Goal: Use online tool/utility

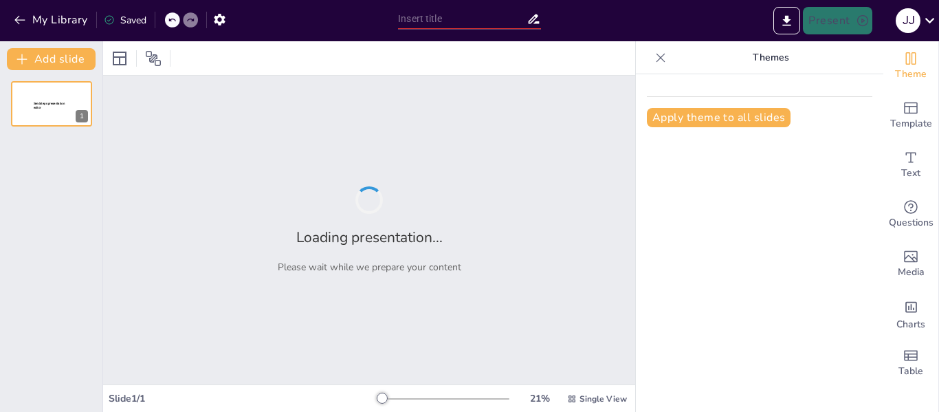
type input "Imported REPORTE AGOSTO.pptx"
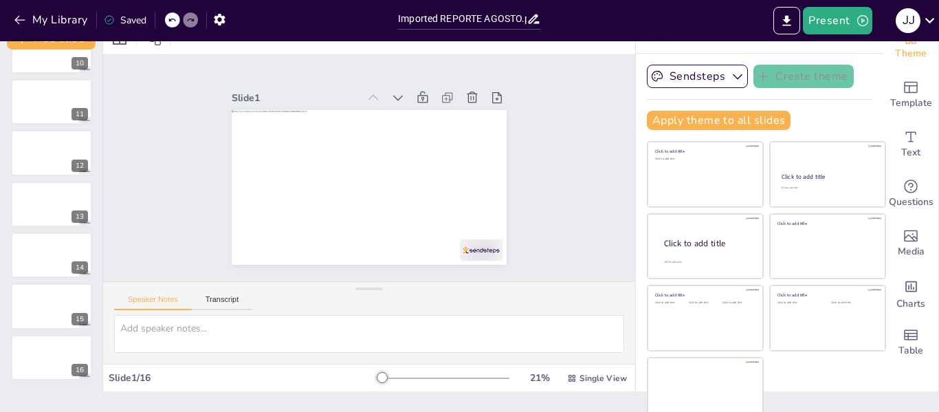
scroll to position [32, 0]
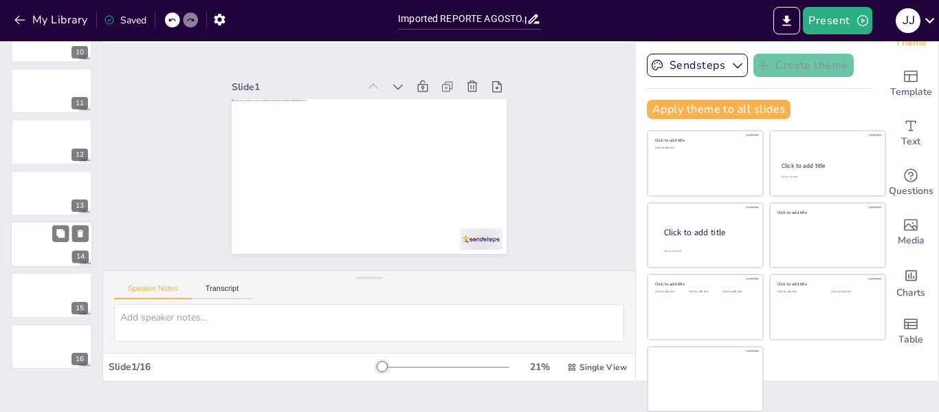
click at [35, 237] on div at bounding box center [51, 244] width 82 height 47
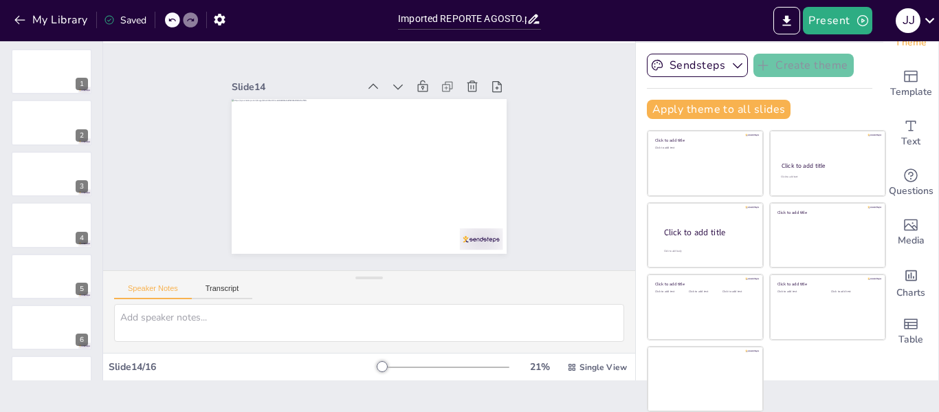
scroll to position [0, 0]
click at [38, 115] on div at bounding box center [51, 123] width 82 height 47
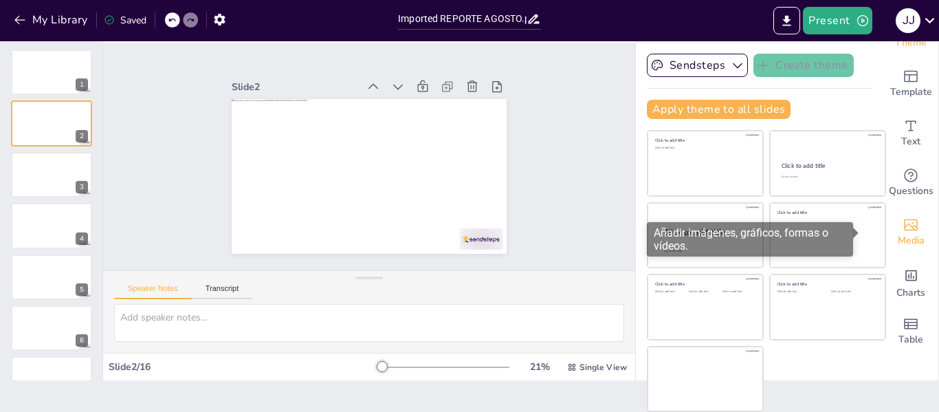
click at [900, 224] on div "Media" at bounding box center [910, 232] width 55 height 49
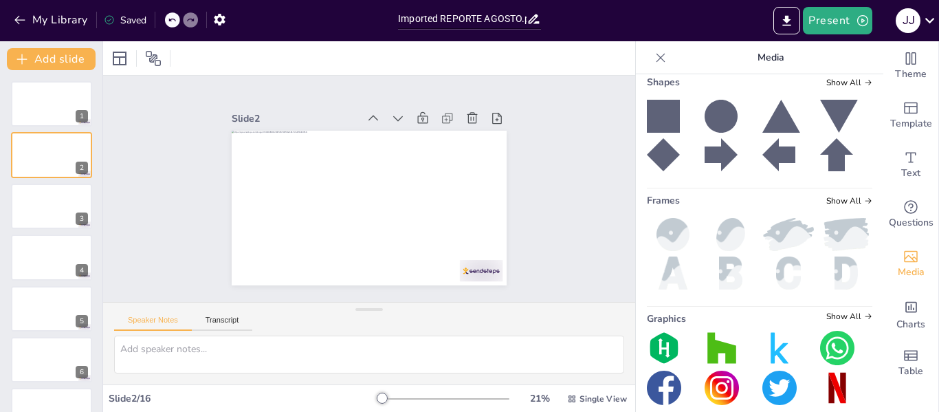
scroll to position [306, 0]
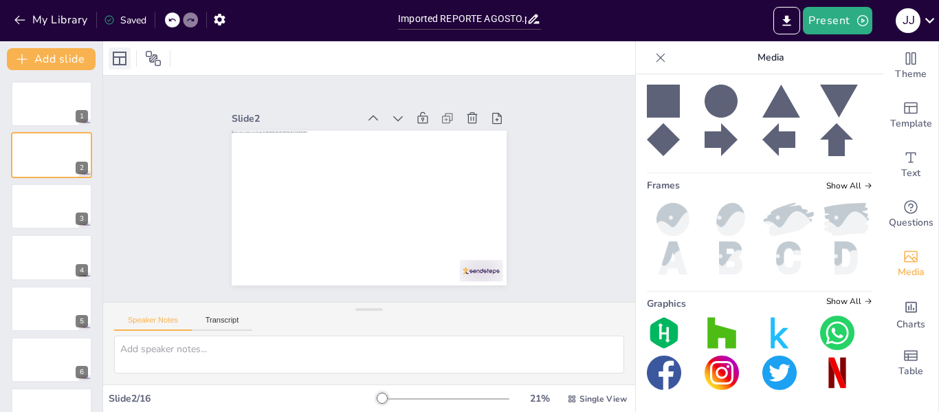
click at [118, 59] on icon at bounding box center [119, 58] width 16 height 16
click at [150, 59] on icon at bounding box center [153, 58] width 16 height 16
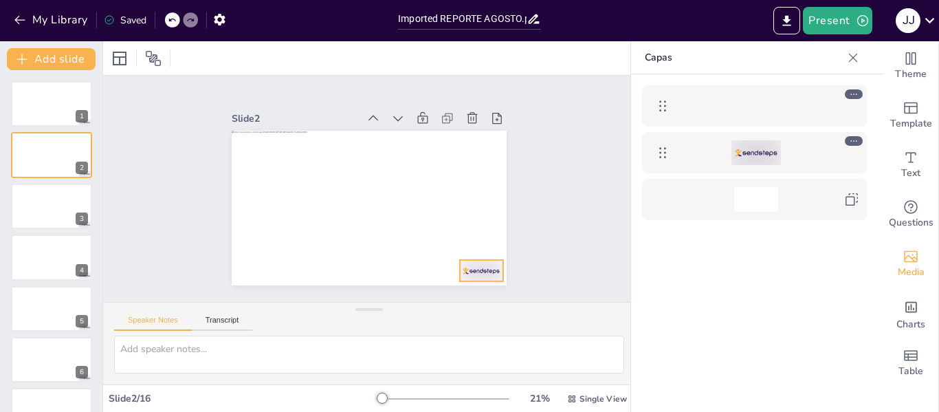
click at [755, 150] on div at bounding box center [755, 152] width 49 height 25
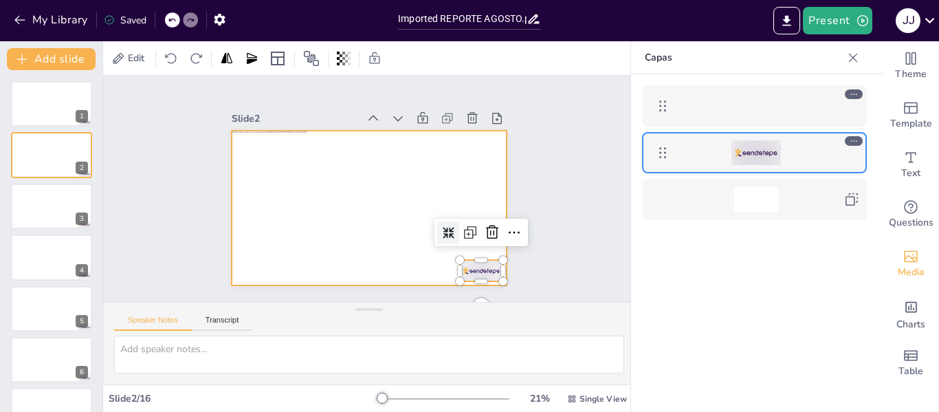
click at [770, 99] on div at bounding box center [756, 105] width 44 height 25
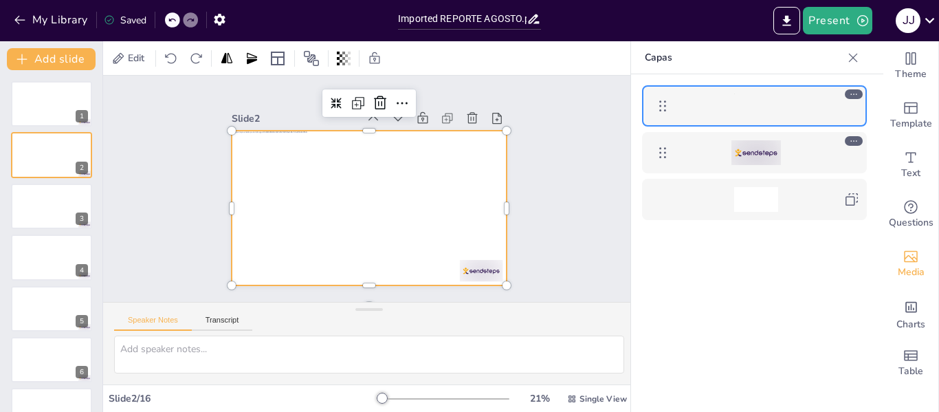
click at [729, 276] on div at bounding box center [754, 263] width 247 height 379
click at [856, 63] on icon at bounding box center [853, 58] width 14 height 14
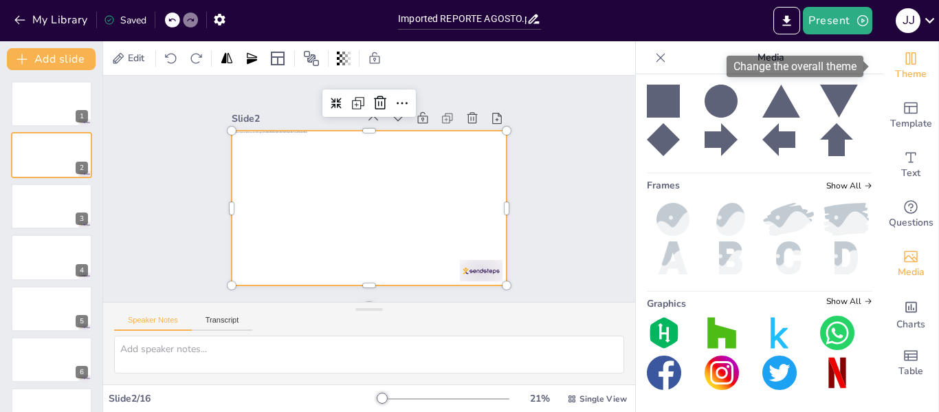
click at [906, 57] on icon "Change the overall theme" at bounding box center [911, 58] width 10 height 12
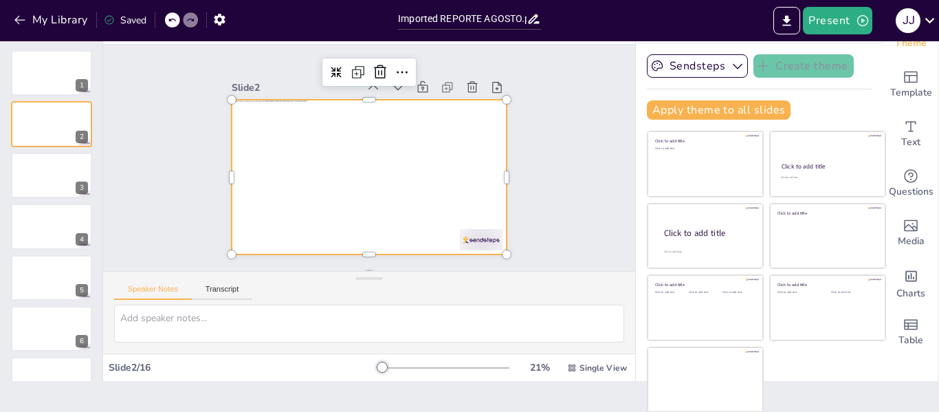
scroll to position [32, 0]
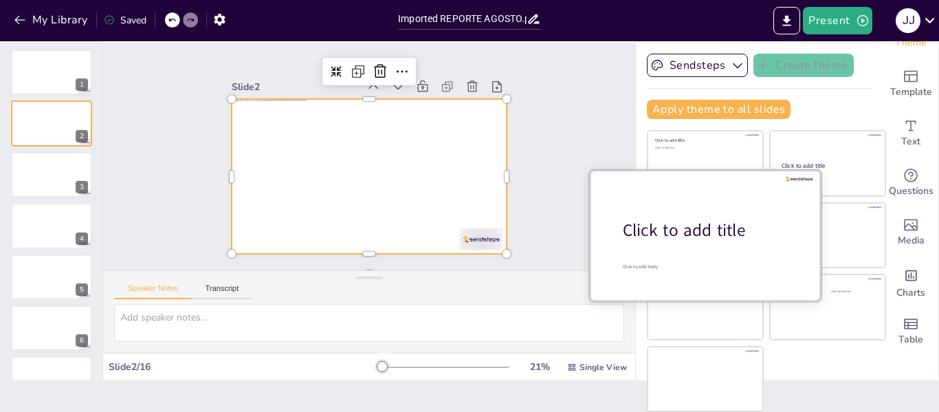
click at [701, 233] on div "Click to add title" at bounding box center [710, 230] width 175 height 23
